Goal: Information Seeking & Learning: Learn about a topic

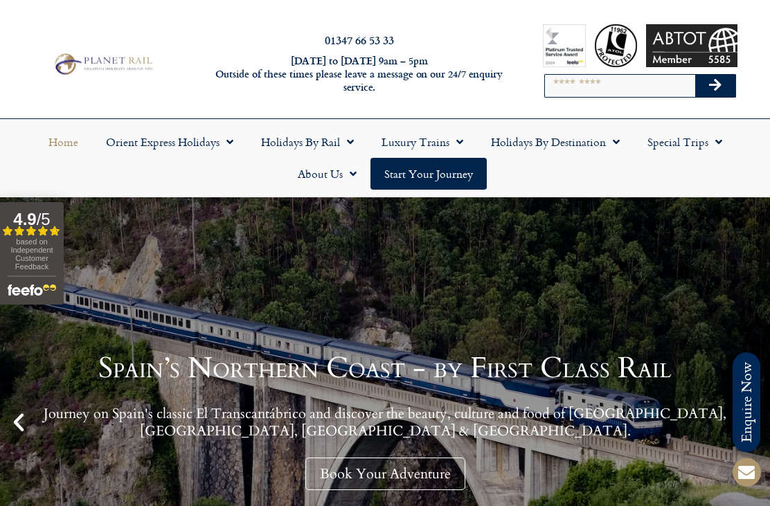
click at [327, 142] on link "Holidays by Rail" at bounding box center [307, 142] width 121 height 32
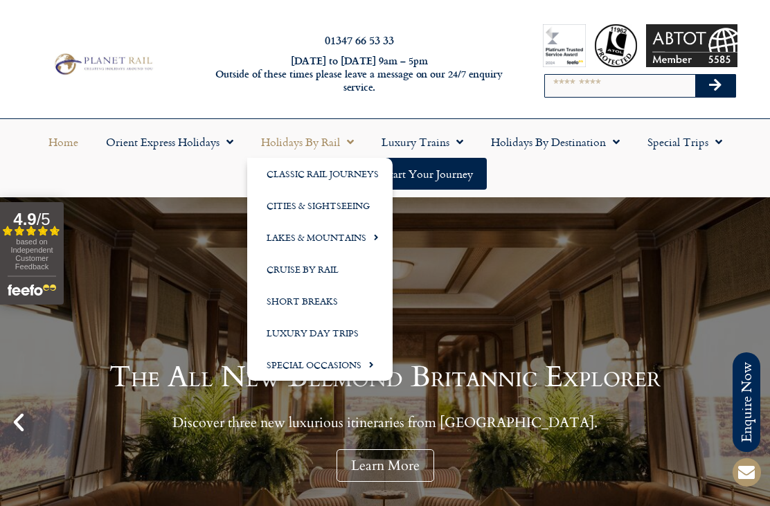
click at [348, 368] on link "Special Occasions" at bounding box center [319, 365] width 145 height 32
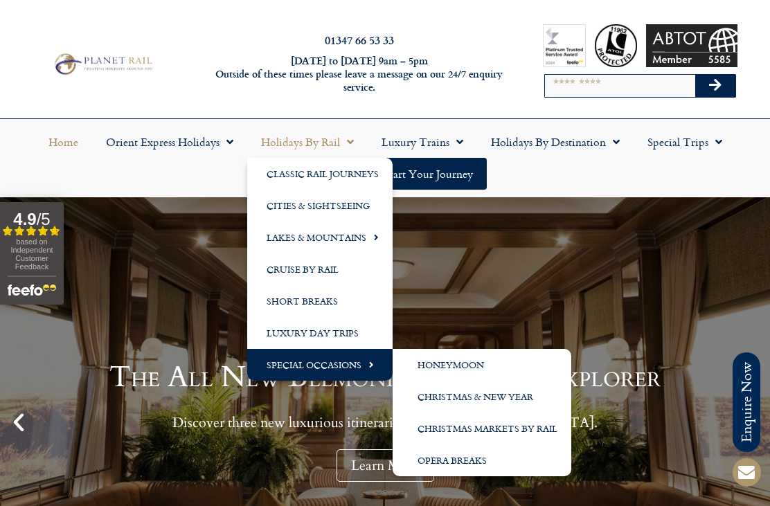
click at [515, 401] on link "Christmas & New Year" at bounding box center [482, 397] width 179 height 32
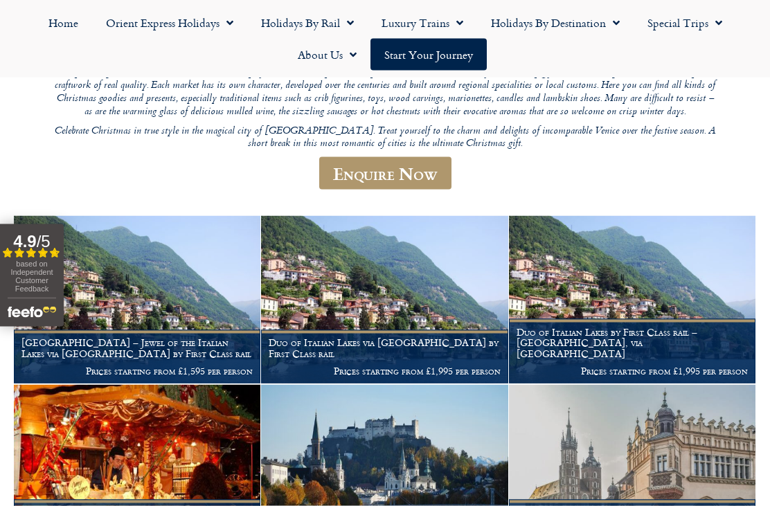
scroll to position [236, 0]
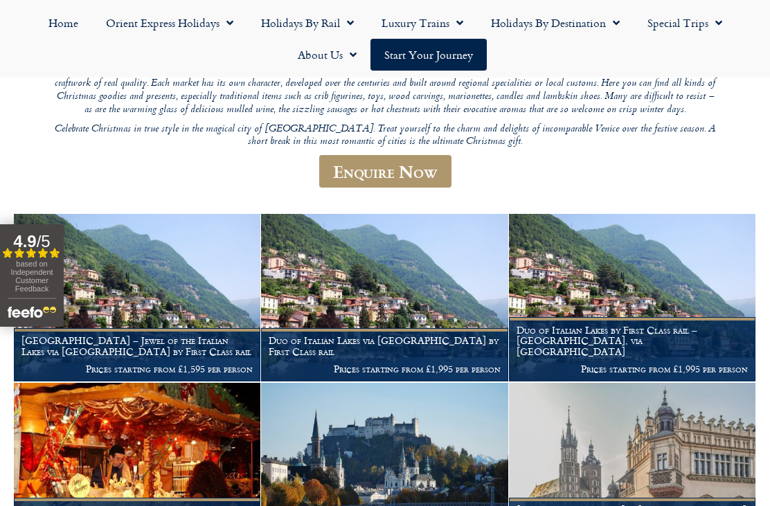
click at [187, 285] on img at bounding box center [137, 298] width 247 height 168
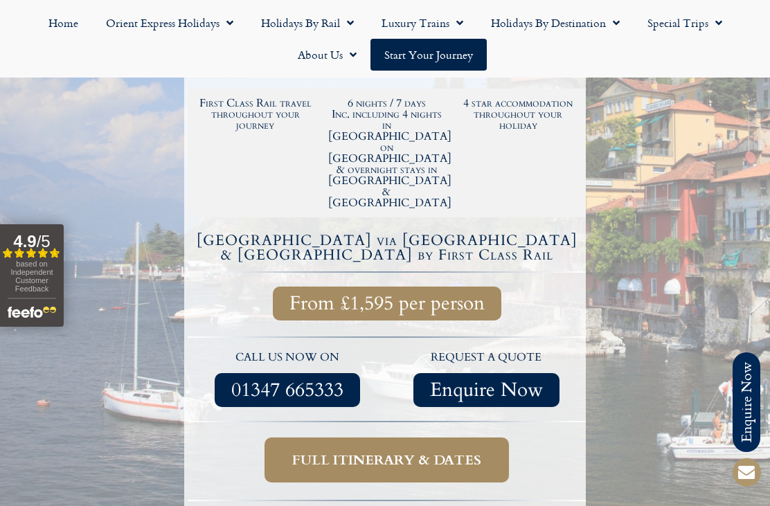
scroll to position [376, 0]
click at [375, 452] on span "Full itinerary & dates" at bounding box center [386, 460] width 189 height 17
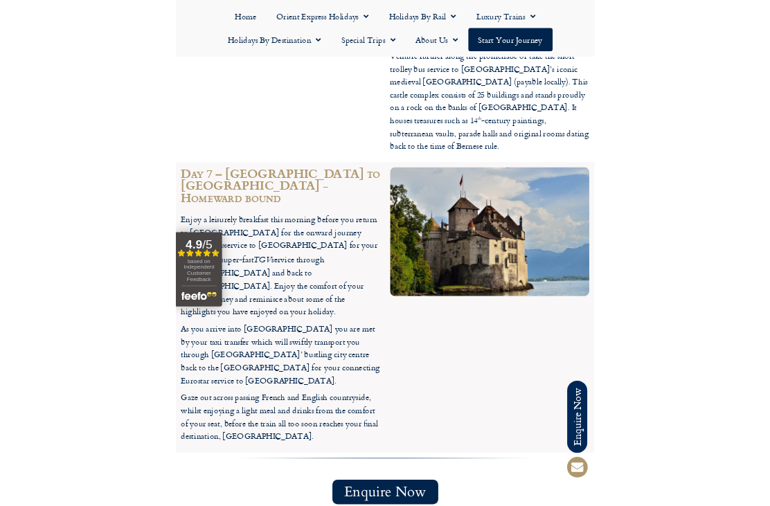
scroll to position [3726, 0]
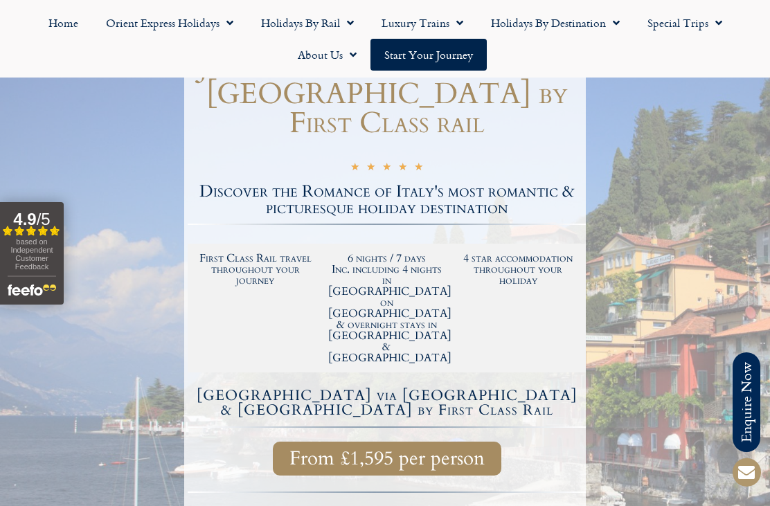
scroll to position [0, 0]
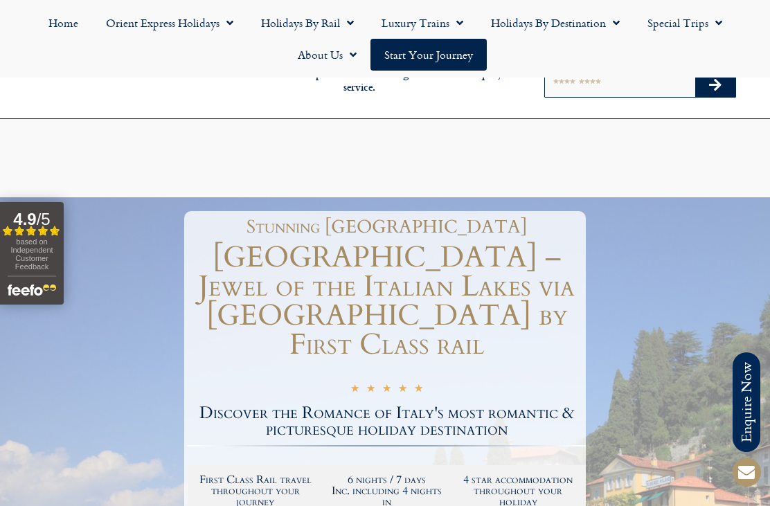
scroll to position [421, 0]
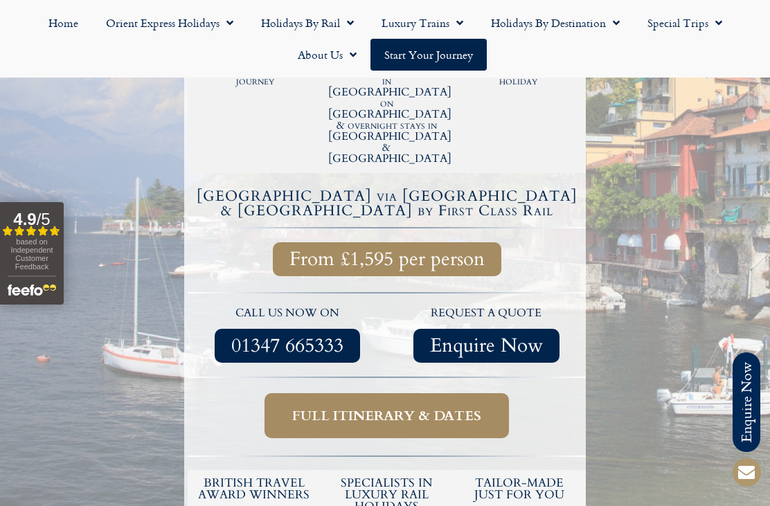
click at [322, 26] on link "Holidays by Rail" at bounding box center [307, 23] width 121 height 32
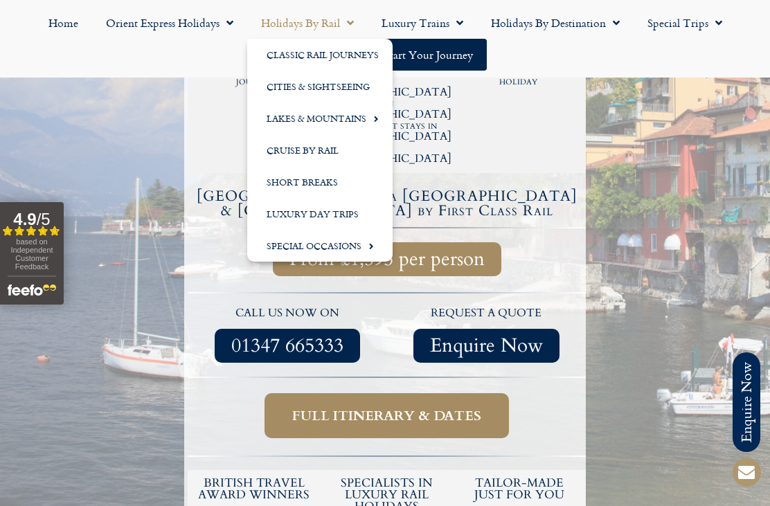
click at [351, 257] on link "Special Occasions" at bounding box center [319, 246] width 145 height 32
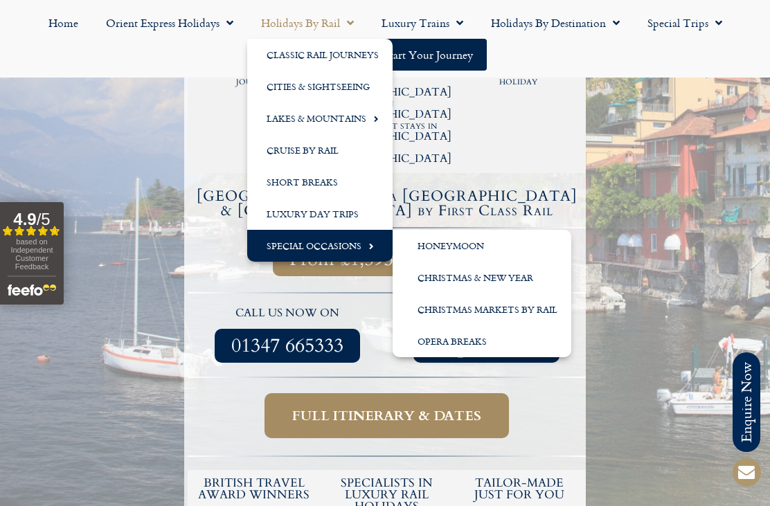
click at [519, 281] on link "Christmas & New Year" at bounding box center [482, 278] width 179 height 32
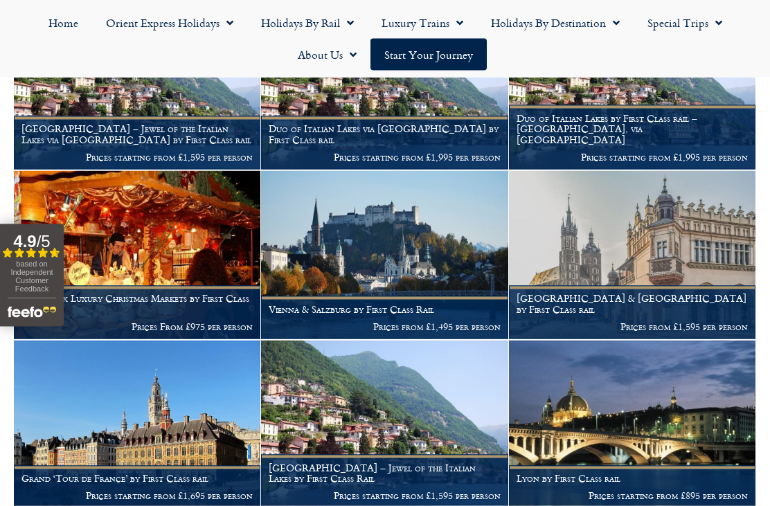
scroll to position [407, 0]
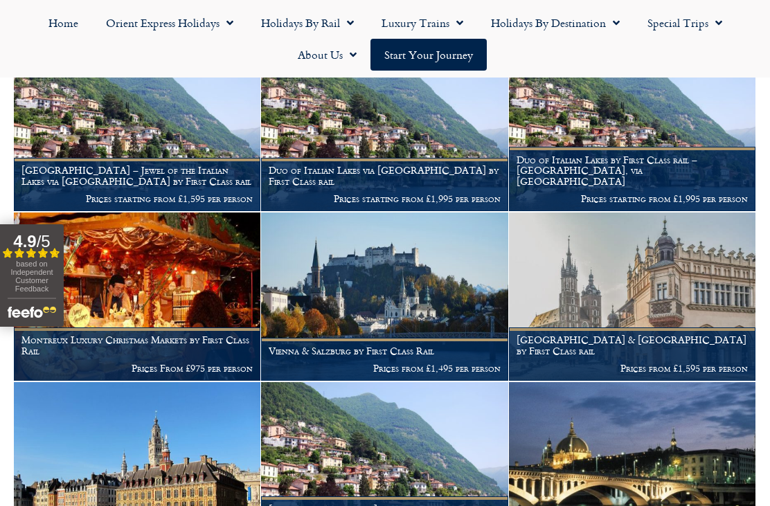
click at [424, 283] on img at bounding box center [384, 297] width 247 height 168
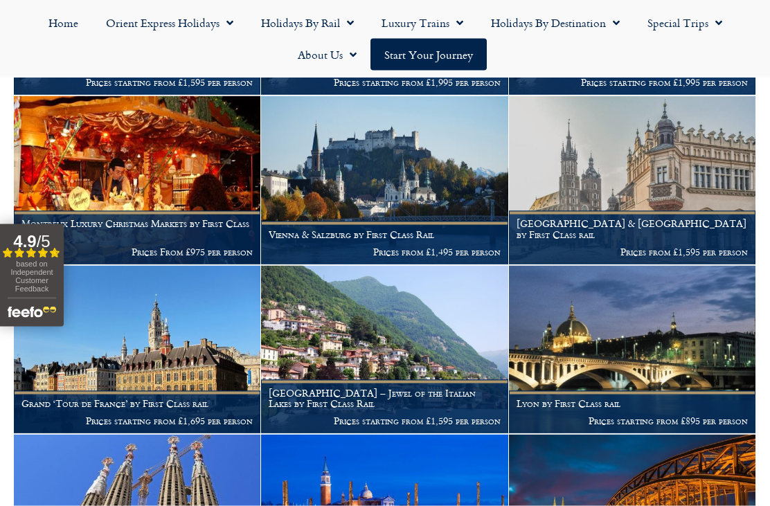
scroll to position [524, 0]
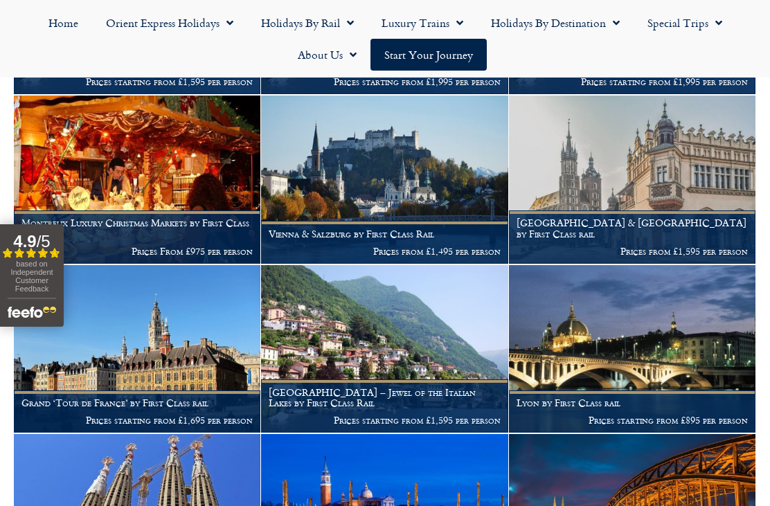
click at [394, 348] on img at bounding box center [384, 349] width 247 height 168
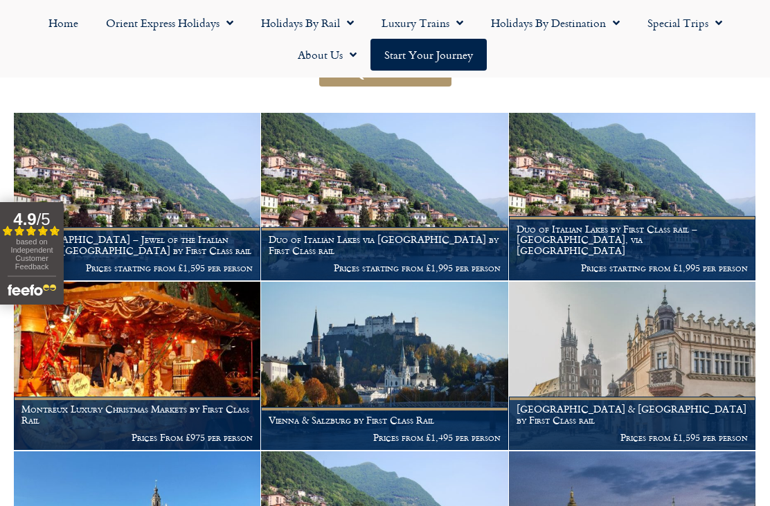
scroll to position [337, 0]
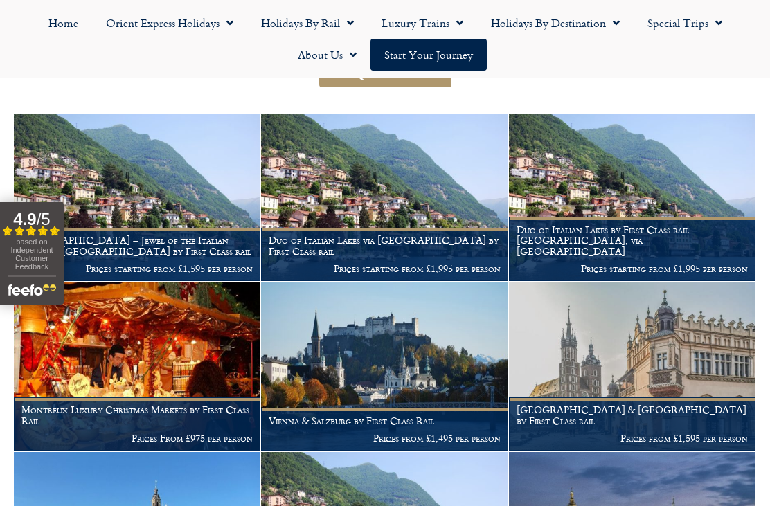
click at [409, 197] on img at bounding box center [384, 198] width 247 height 168
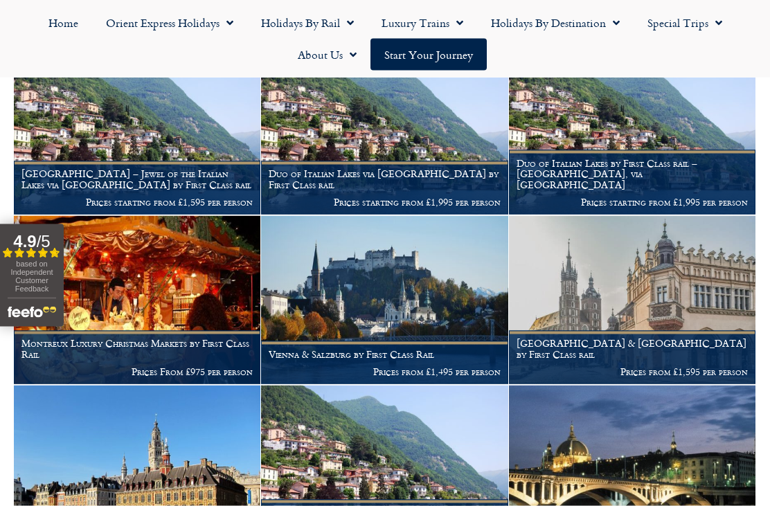
scroll to position [404, 0]
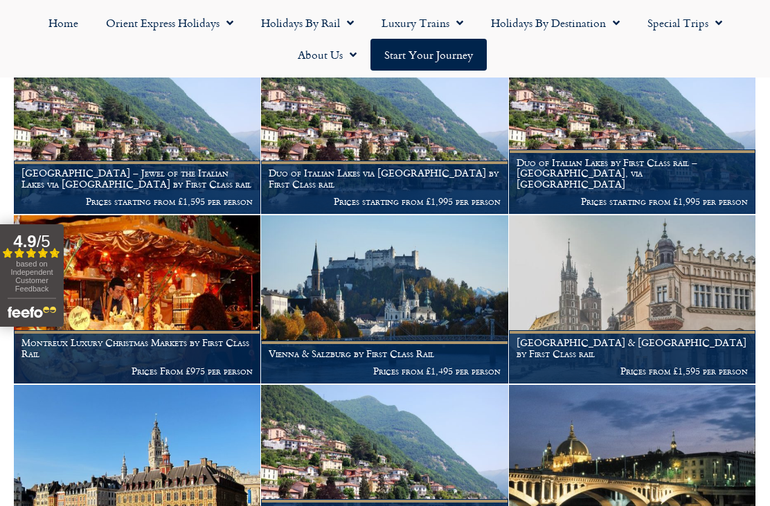
click at [188, 125] on img at bounding box center [137, 130] width 247 height 168
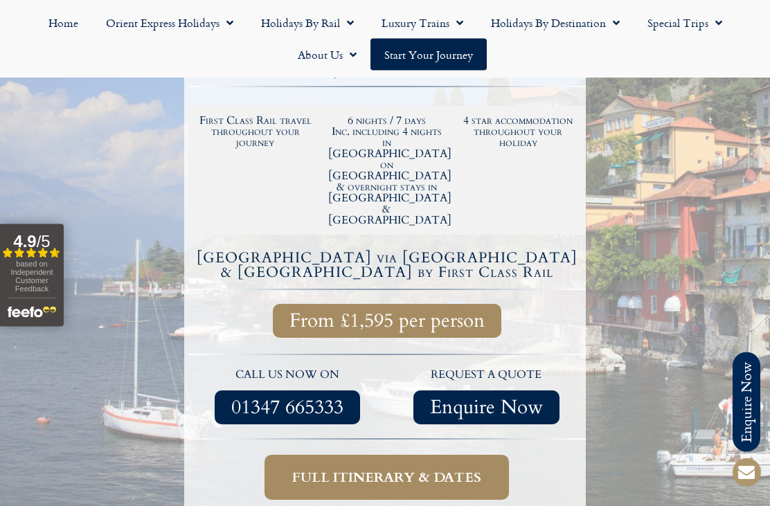
scroll to position [359, 0]
click at [391, 469] on span "Full itinerary & dates" at bounding box center [386, 477] width 189 height 17
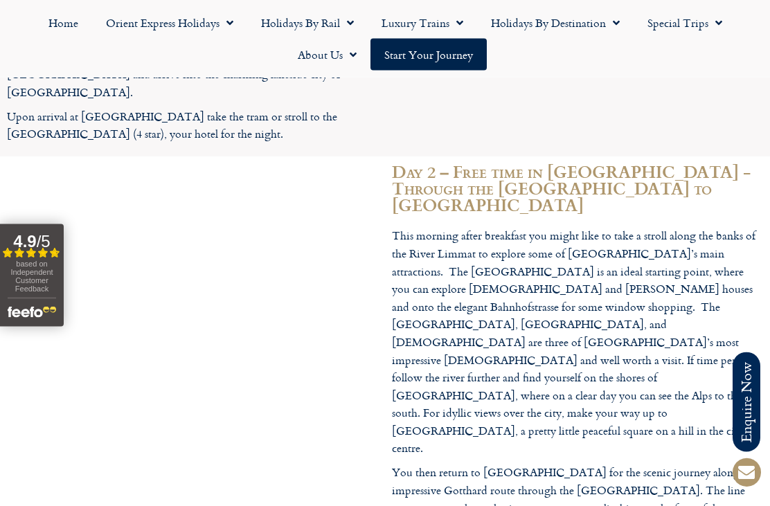
scroll to position [1745, 0]
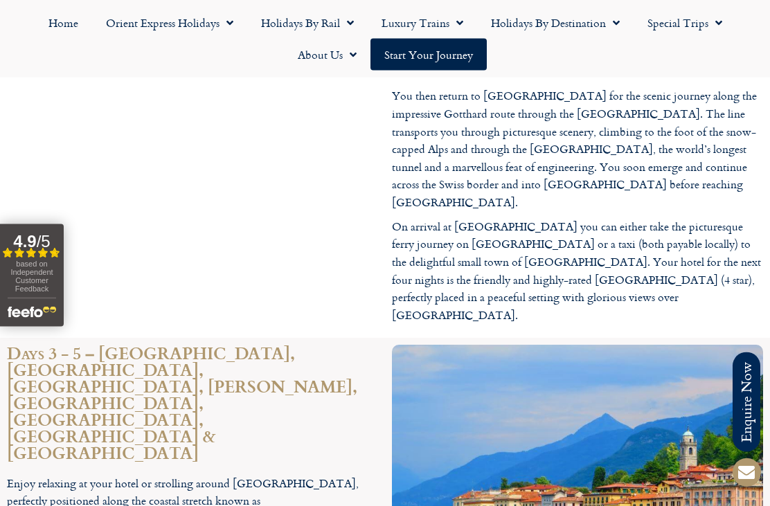
scroll to position [2122, 0]
click at [44, 345] on h2 "Days 3 - 5 – Lenno, Bellagio, Como, Villa Carlotta, Varenna, Montre Bre, Brunat…" at bounding box center [192, 403] width 371 height 116
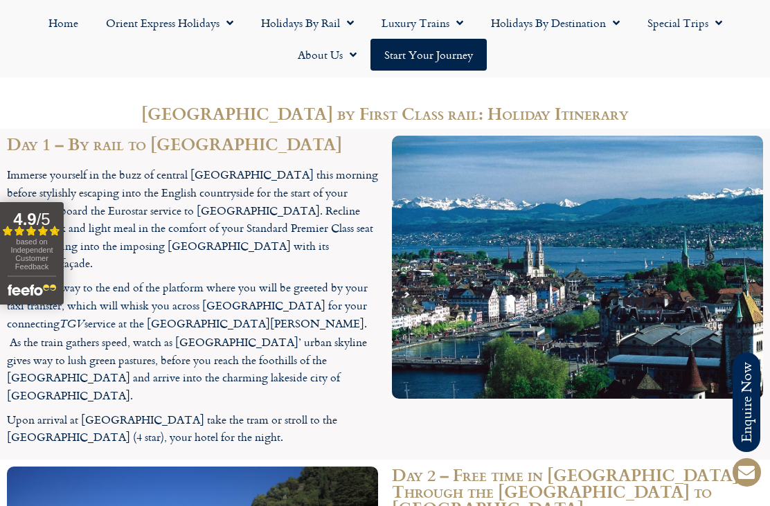
scroll to position [1441, 0]
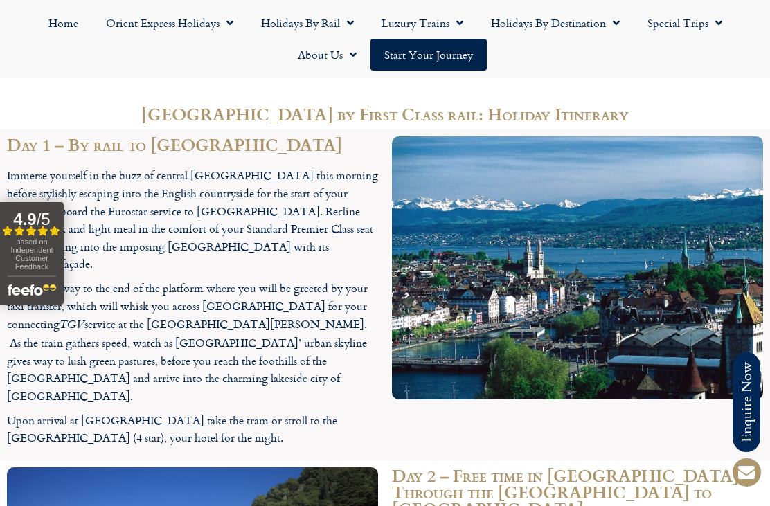
click at [413, 21] on link "Luxury Trains" at bounding box center [422, 23] width 109 height 32
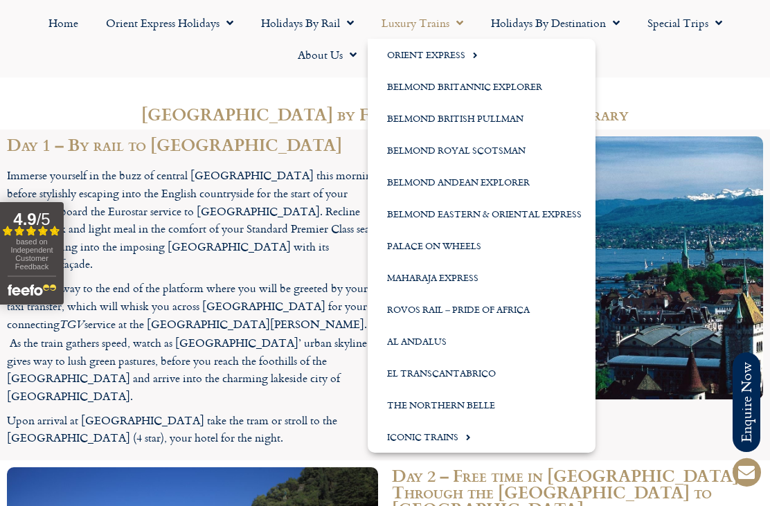
click at [474, 144] on link "Belmond Royal Scotsman" at bounding box center [482, 150] width 228 height 32
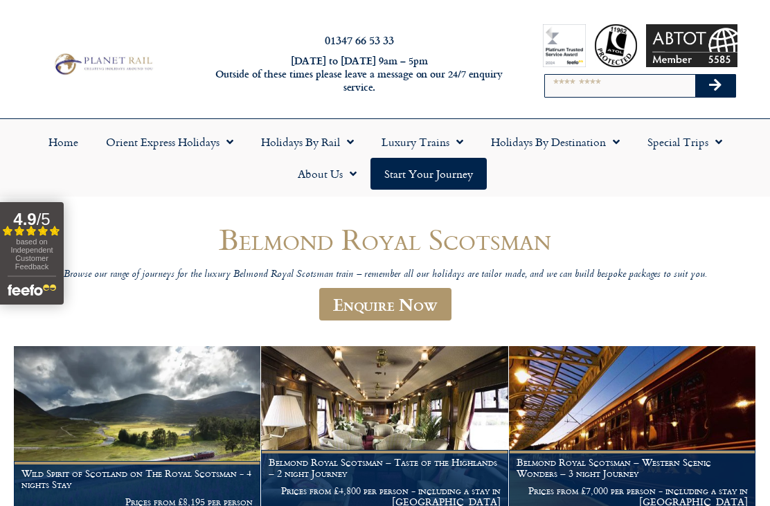
click at [198, 148] on link "Orient Express Holidays" at bounding box center [169, 142] width 155 height 32
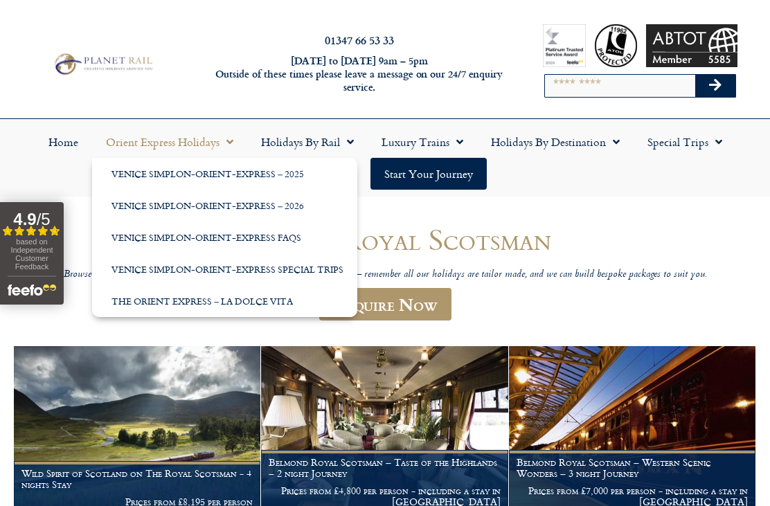
click at [679, 292] on header "Belmond Royal Scotsman Browse our range of journeys for the luxury Belmond Roya…" at bounding box center [385, 278] width 665 height 111
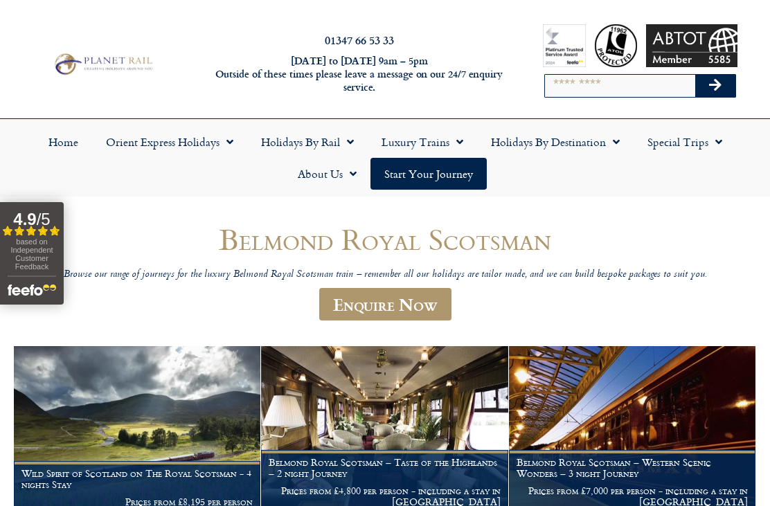
click at [682, 314] on header "Belmond Royal Scotsman Browse our range of journeys for the luxury Belmond Roya…" at bounding box center [385, 278] width 665 height 111
click at [305, 136] on link "Holidays by Rail" at bounding box center [307, 142] width 121 height 32
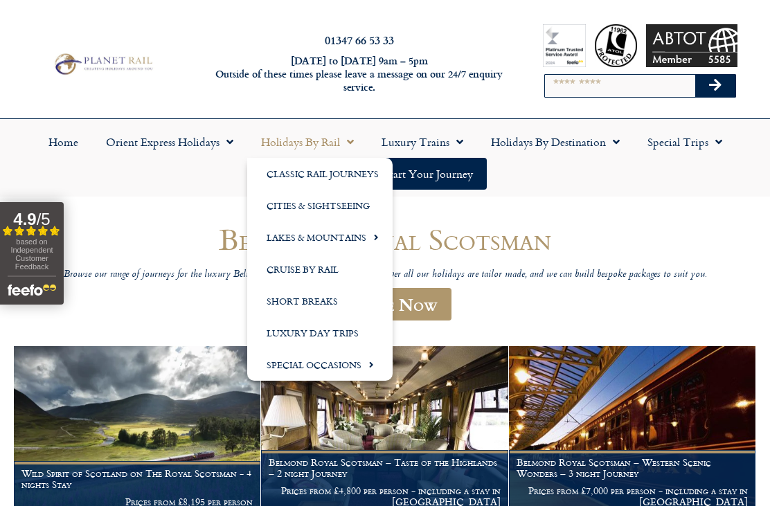
click at [356, 365] on link "Special Occasions" at bounding box center [319, 365] width 145 height 32
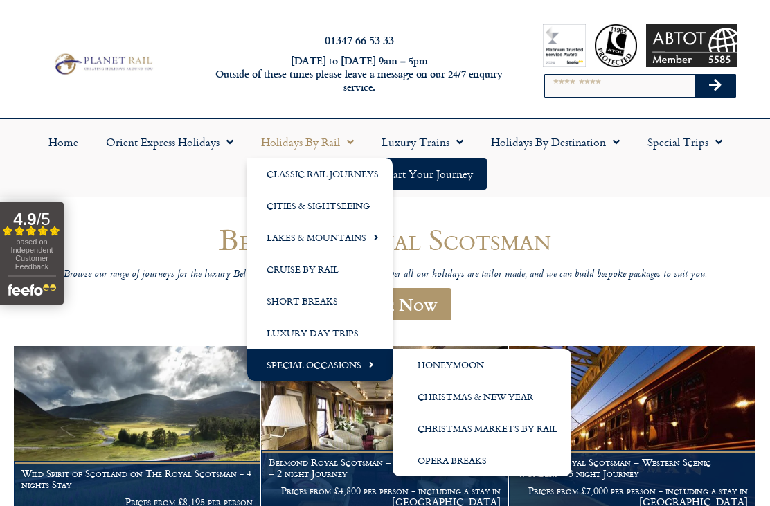
click at [492, 402] on link "Christmas & New Year" at bounding box center [482, 397] width 179 height 32
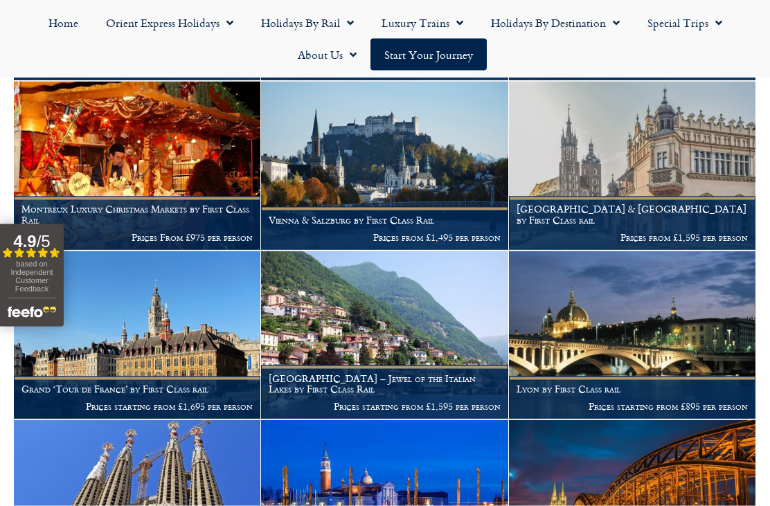
scroll to position [538, 0]
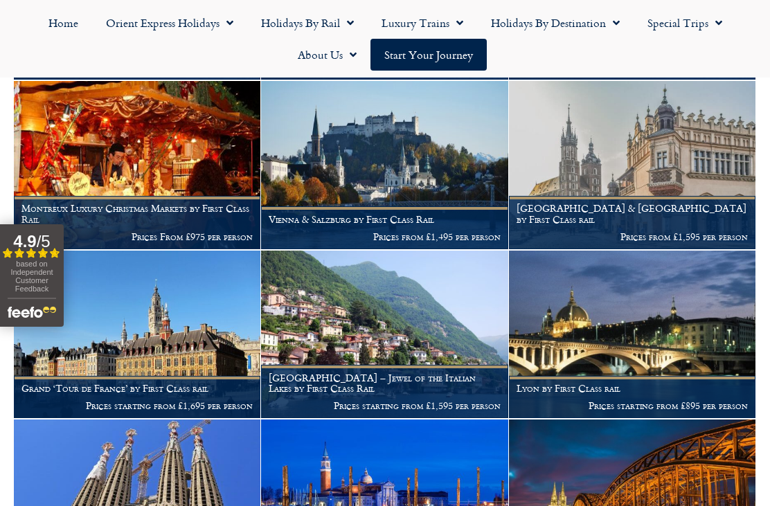
click at [655, 321] on img at bounding box center [632, 335] width 247 height 168
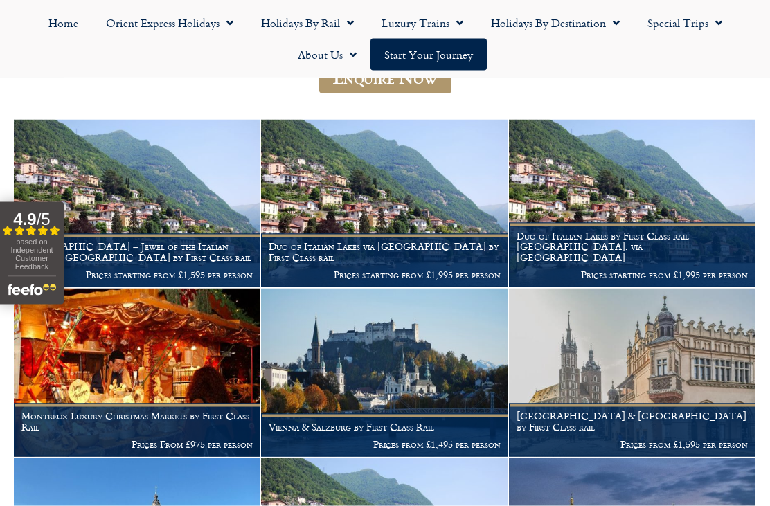
scroll to position [322, 0]
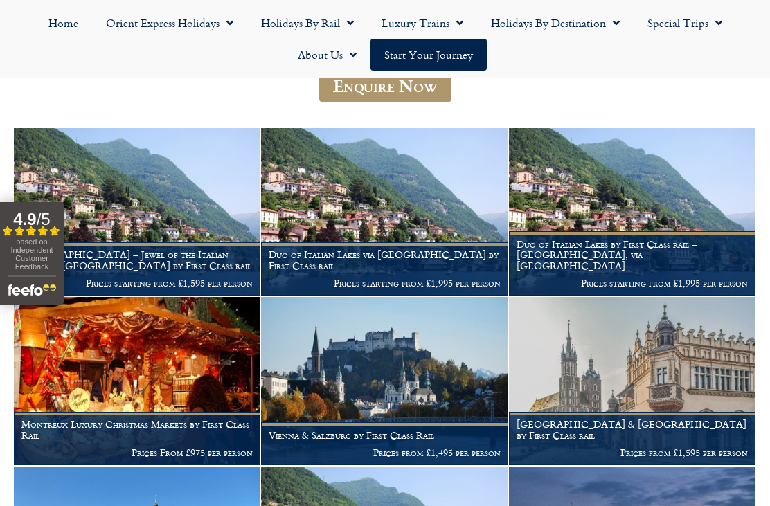
click at [621, 204] on img at bounding box center [632, 212] width 247 height 168
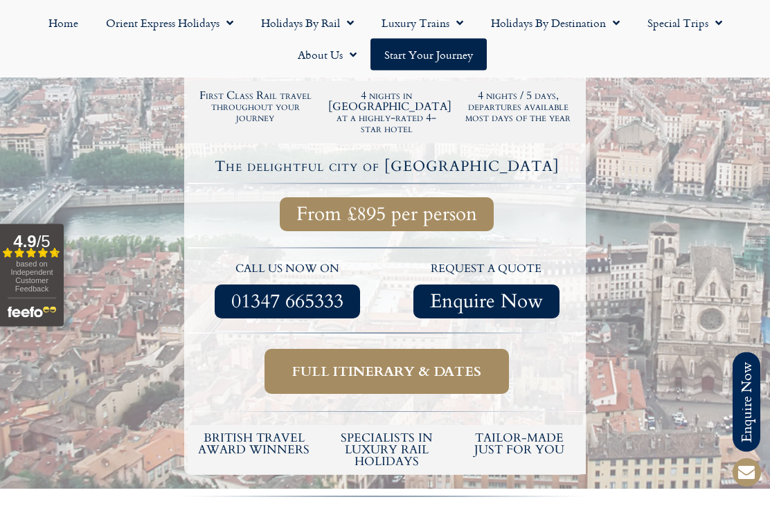
scroll to position [328, 0]
click at [371, 363] on span "Full itinerary & dates" at bounding box center [386, 371] width 189 height 17
